Goal: Information Seeking & Learning: Learn about a topic

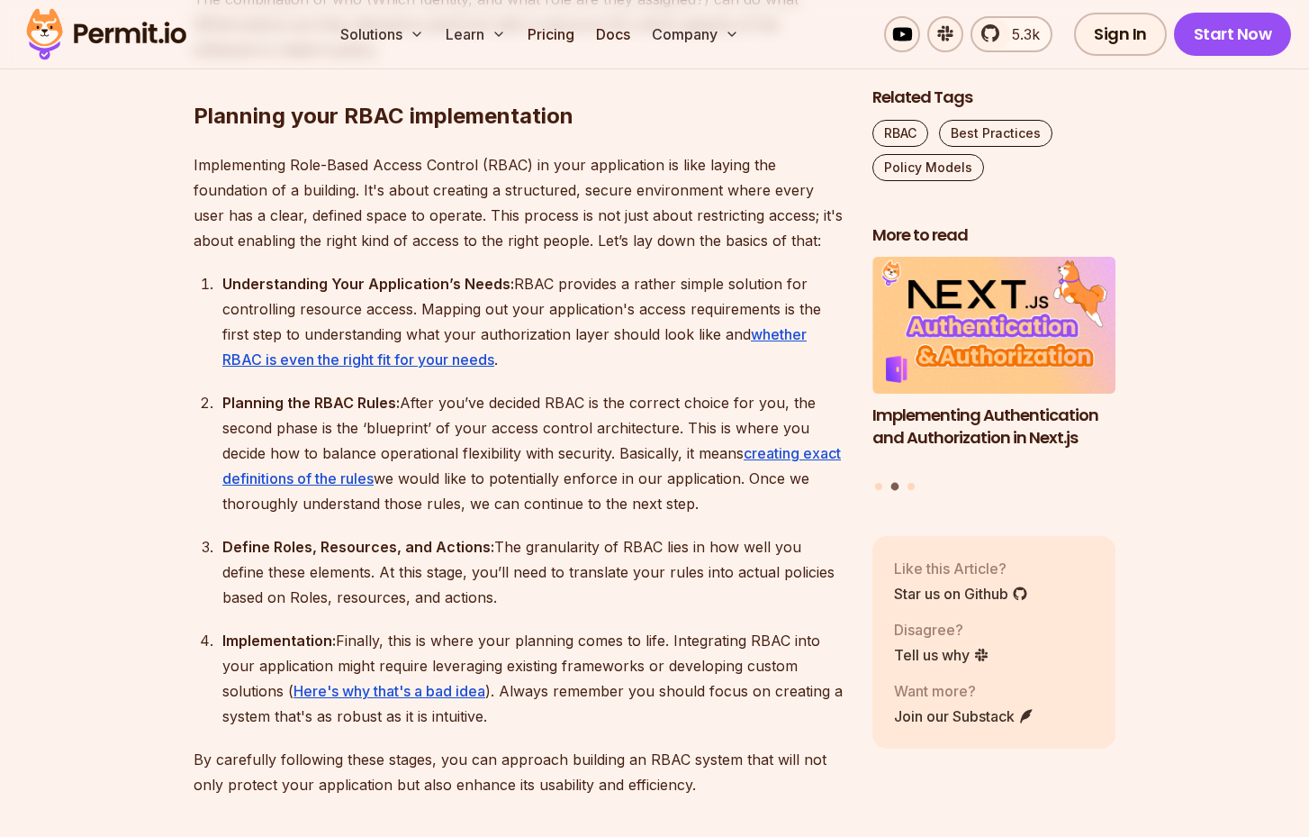
scroll to position [2051, 0]
click at [466, 357] on link "whether RBAC is even the right fit for your needs" at bounding box center [514, 344] width 584 height 43
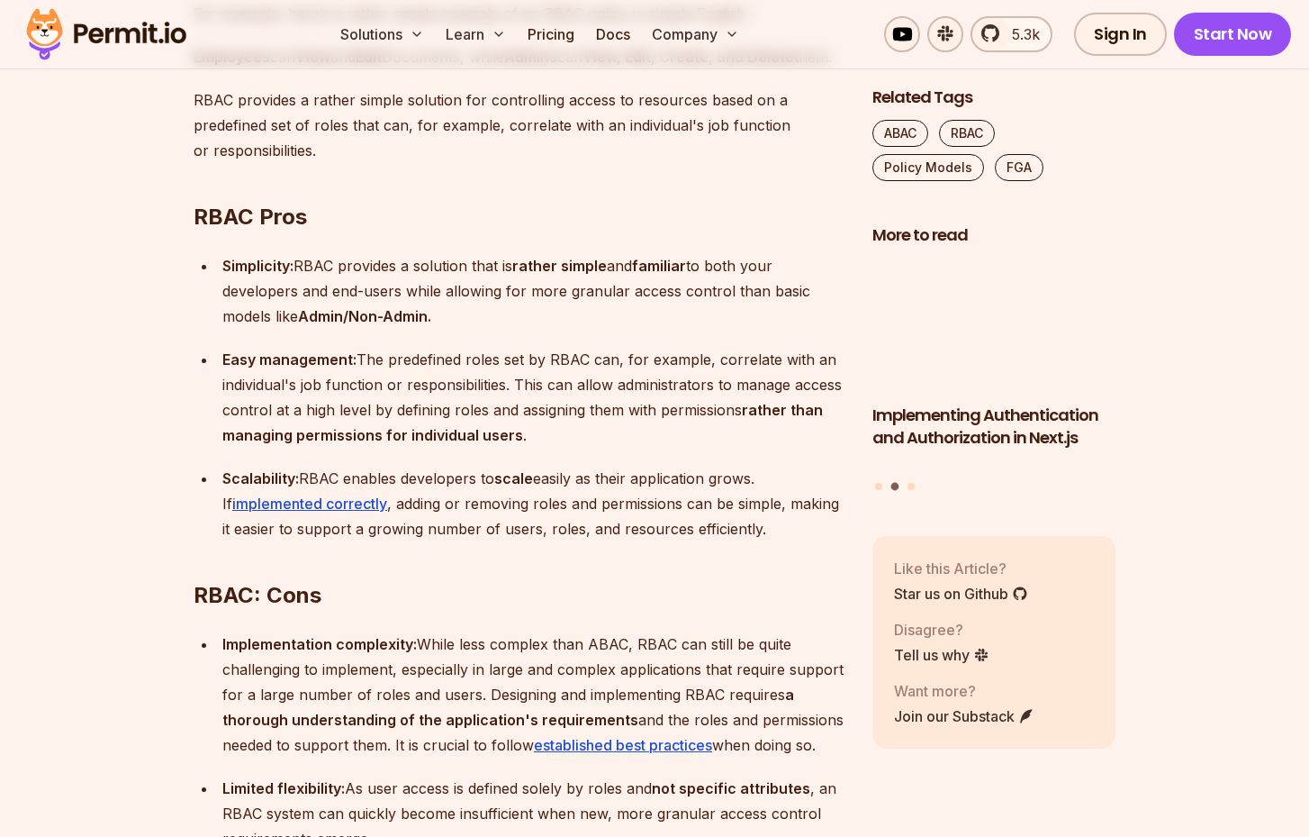
scroll to position [1694, 0]
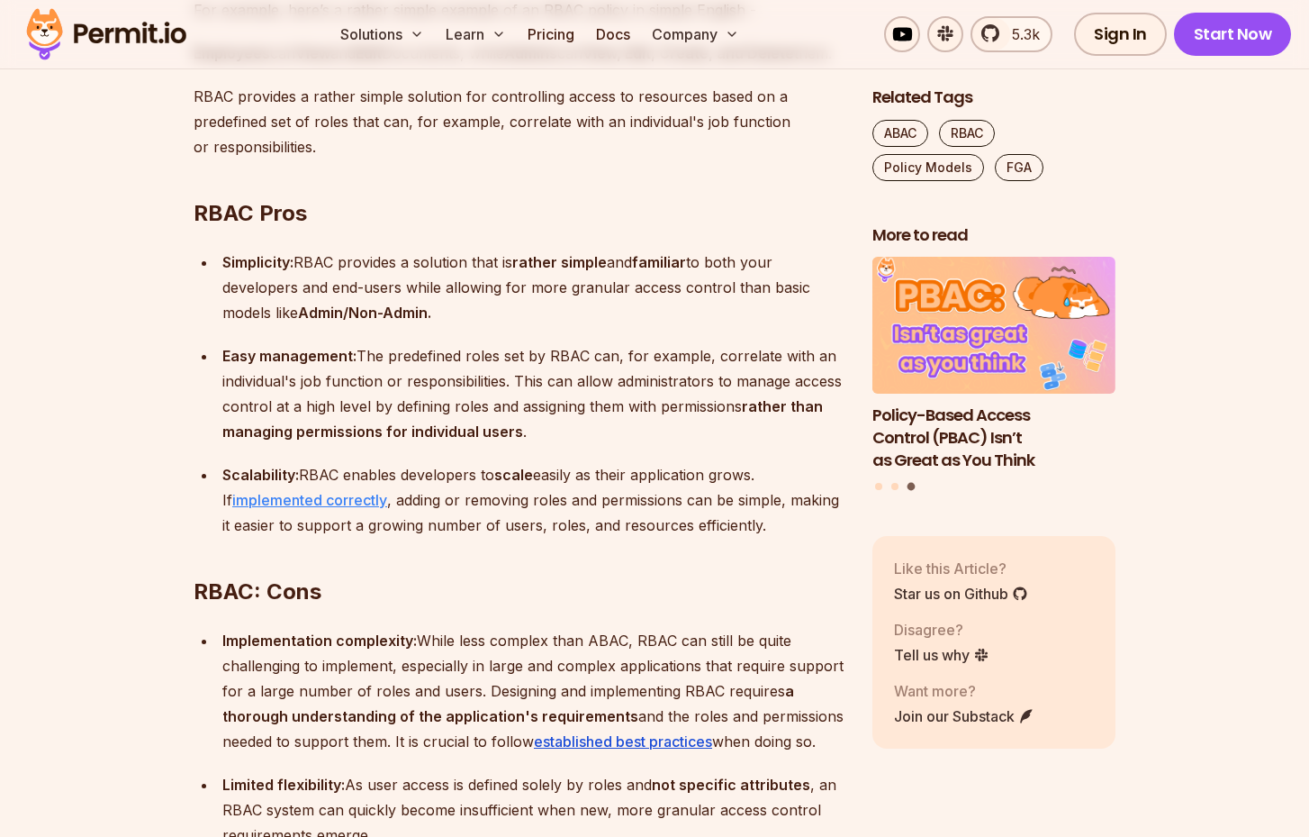
click at [371, 509] on link "implemented correctly" at bounding box center [309, 500] width 155 height 18
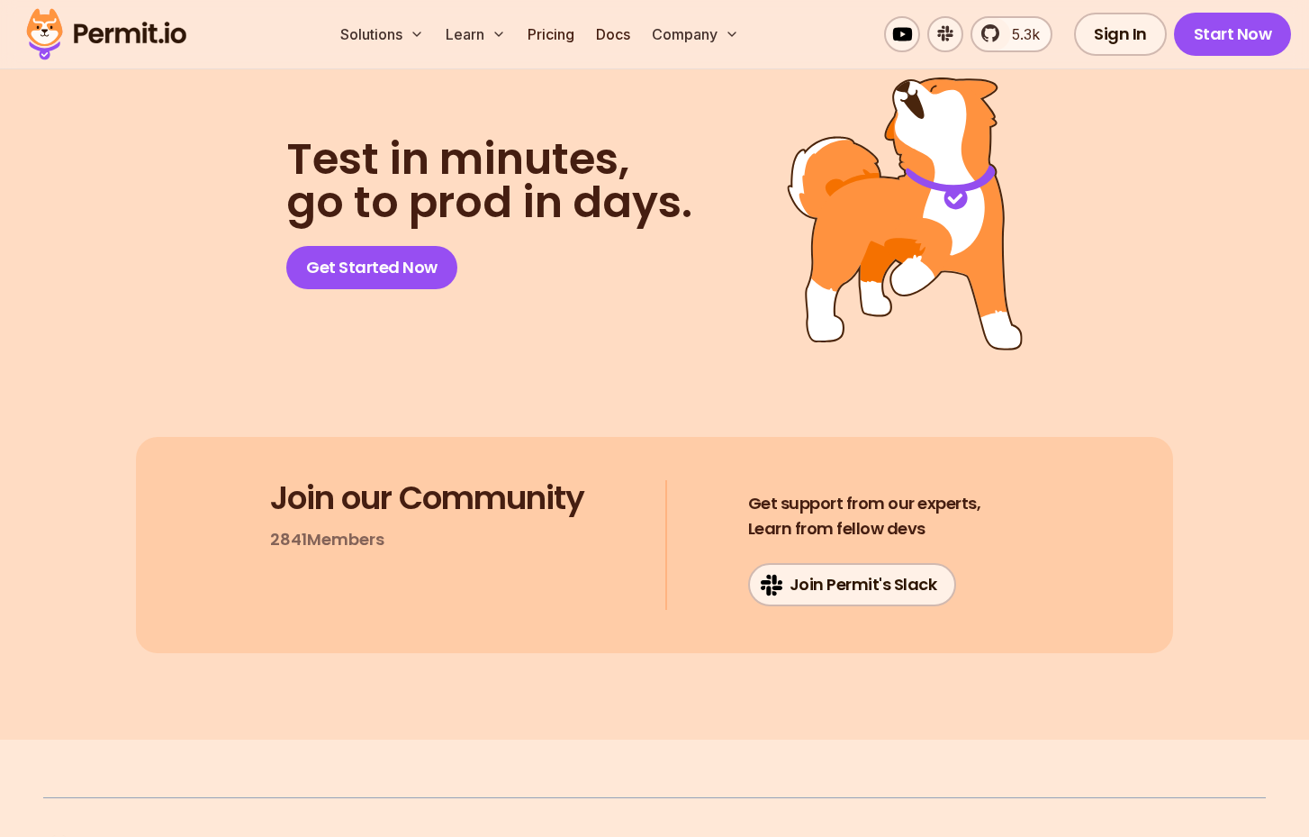
scroll to position [11543, 0]
